Goal: Navigation & Orientation: Go to known website

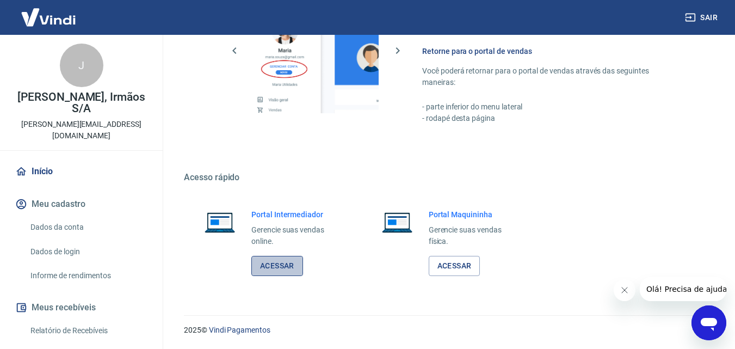
click at [278, 268] on link "Acessar" at bounding box center [277, 266] width 52 height 20
